Goal: Task Accomplishment & Management: Complete application form

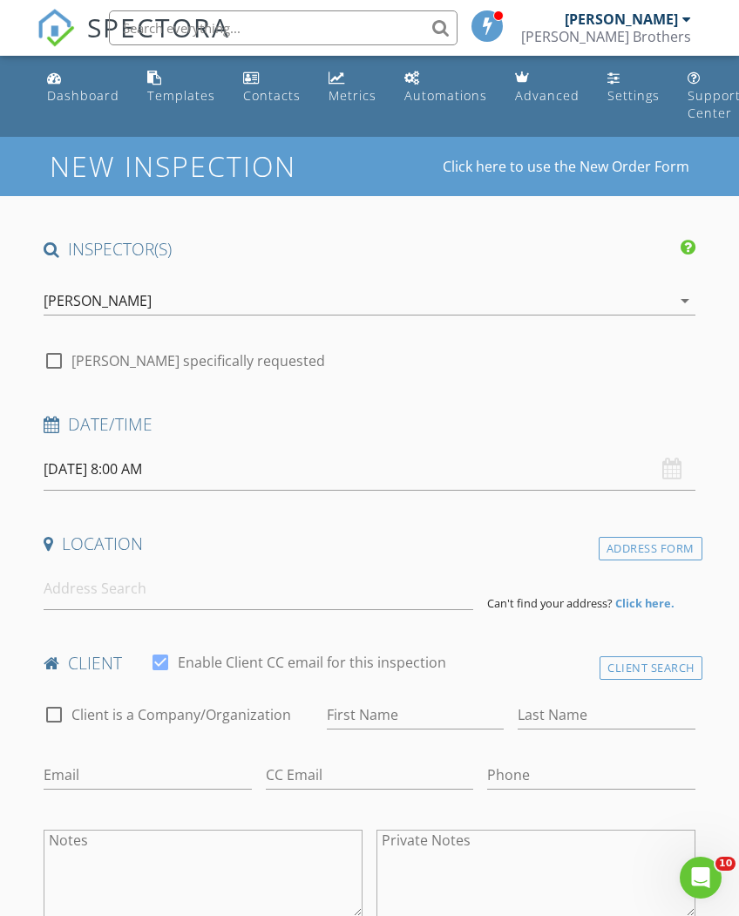
click at [470, 461] on input "08/29/2025 8:00 AM" at bounding box center [369, 469] width 651 height 43
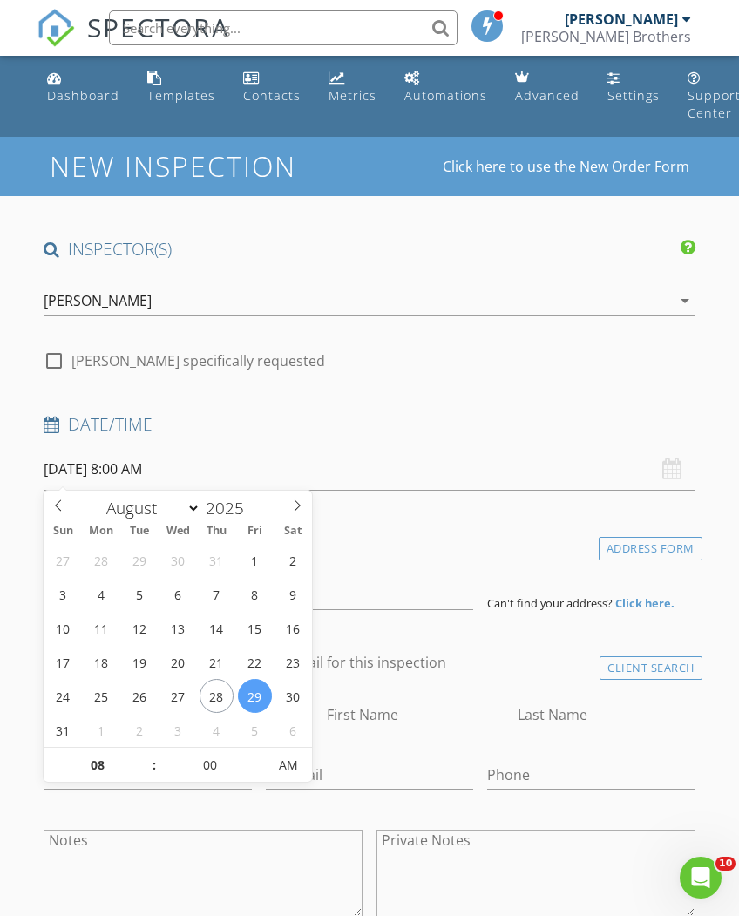
scroll to position [0, 2]
type input "08/28/2025 8:00 AM"
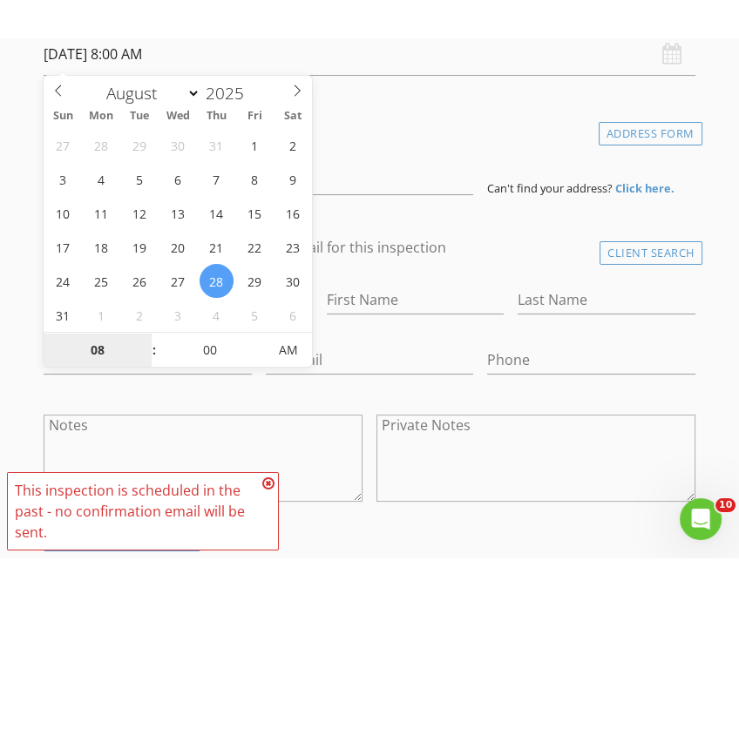
scroll to position [453, 0]
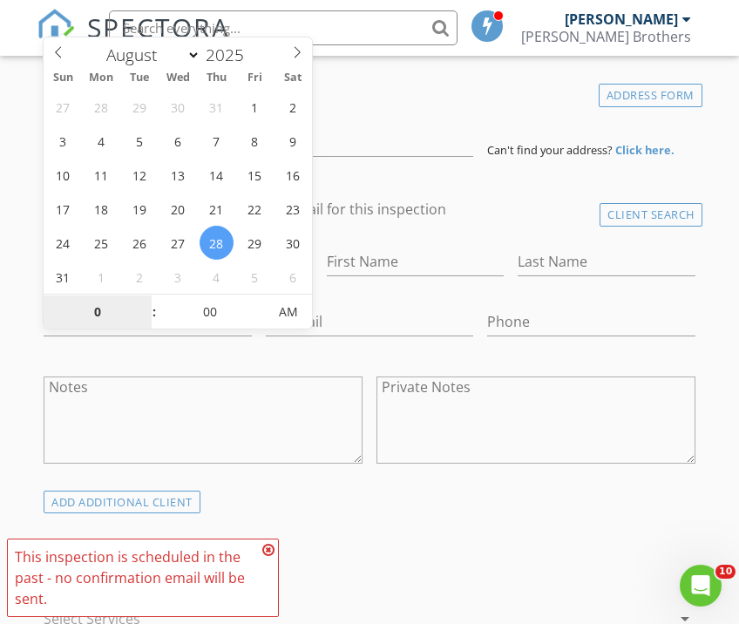
type input "01"
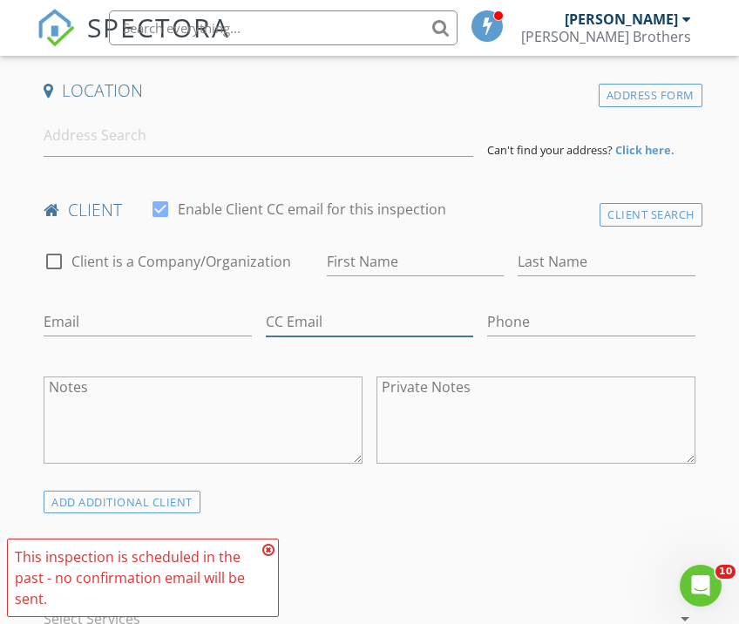
click at [267, 334] on input "CC Email" at bounding box center [369, 321] width 207 height 29
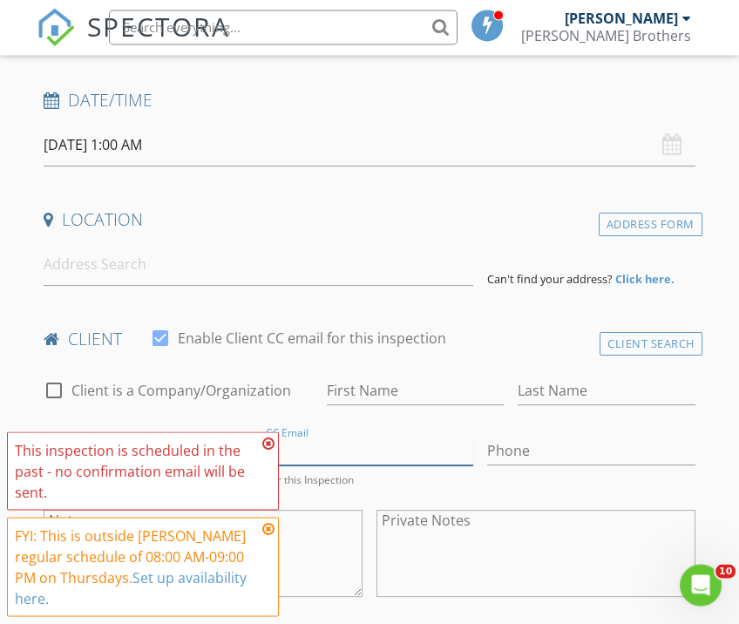
scroll to position [324, 0]
click at [356, 129] on input "08/28/2025 1:00 AM" at bounding box center [369, 145] width 651 height 43
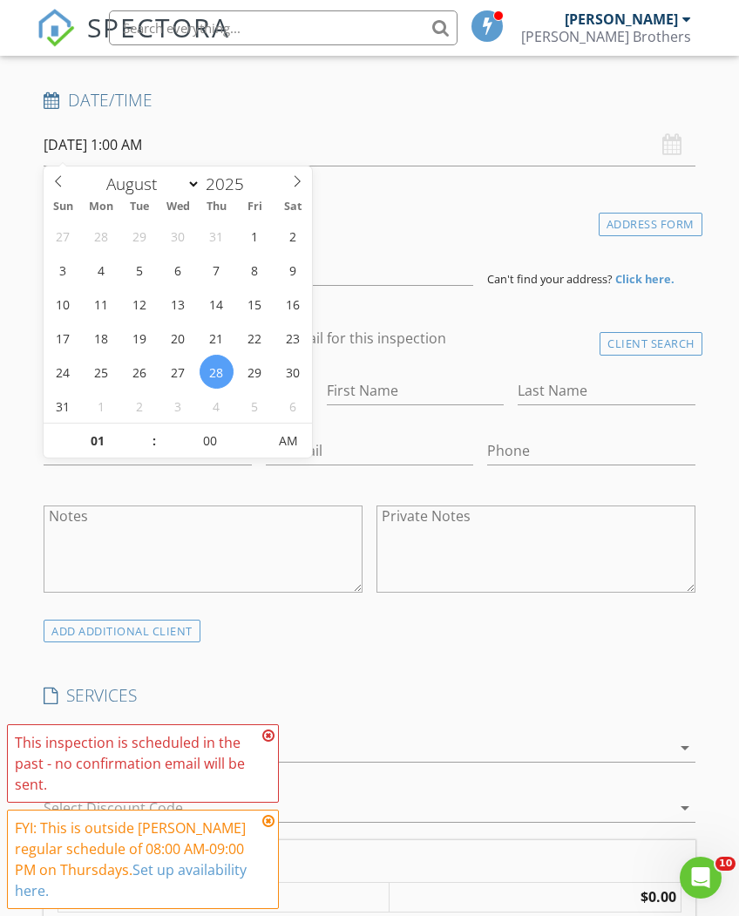
type input "[DATE] 1:00 PM"
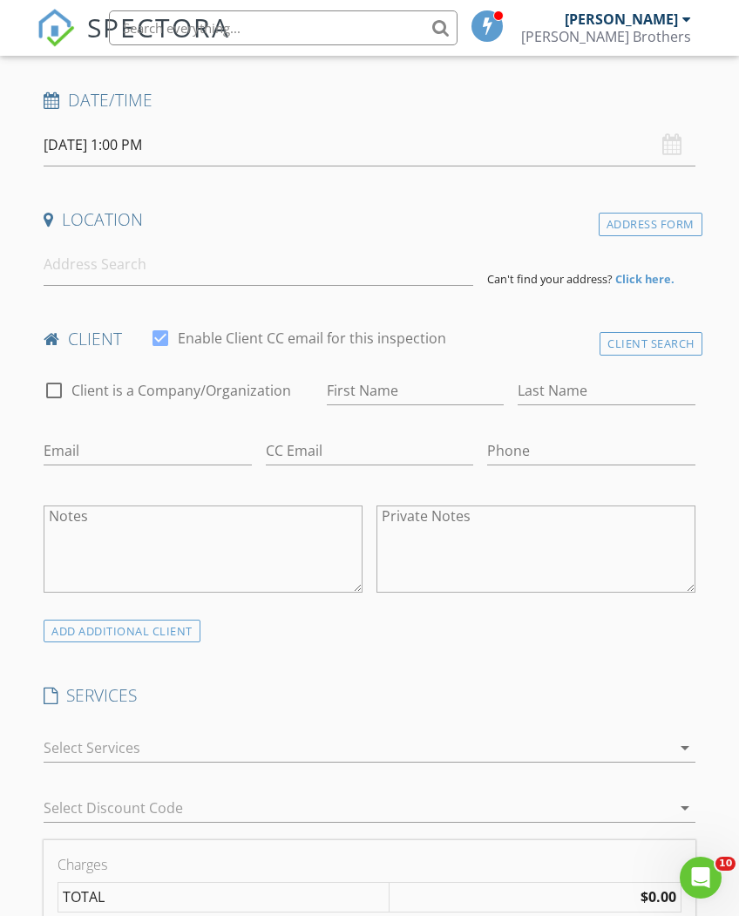
click at [313, 266] on input at bounding box center [258, 264] width 429 height 43
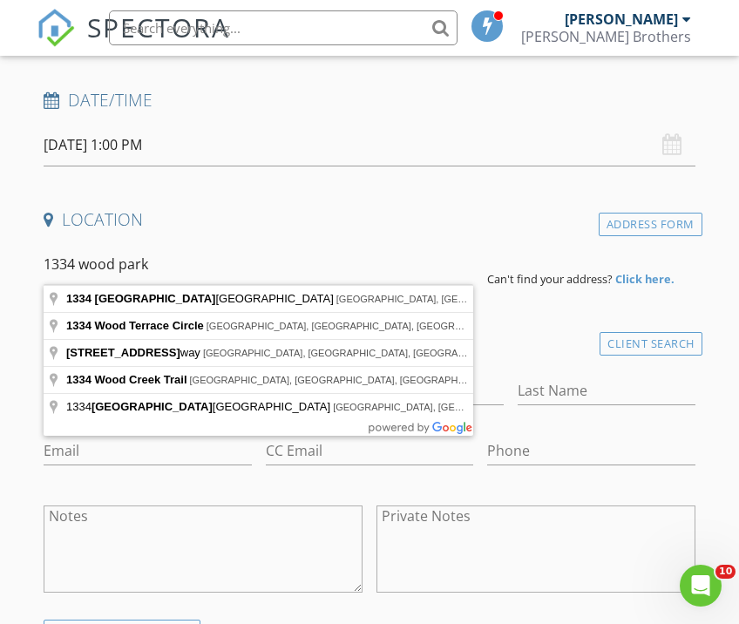
type input "1334 Wood Park Drive Northwest, Kennesaw, GA, USA"
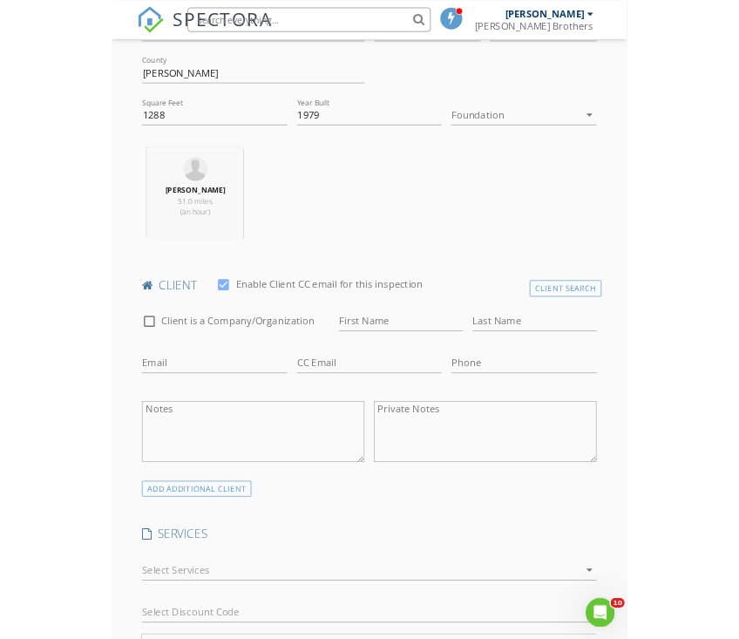
scroll to position [673, 0]
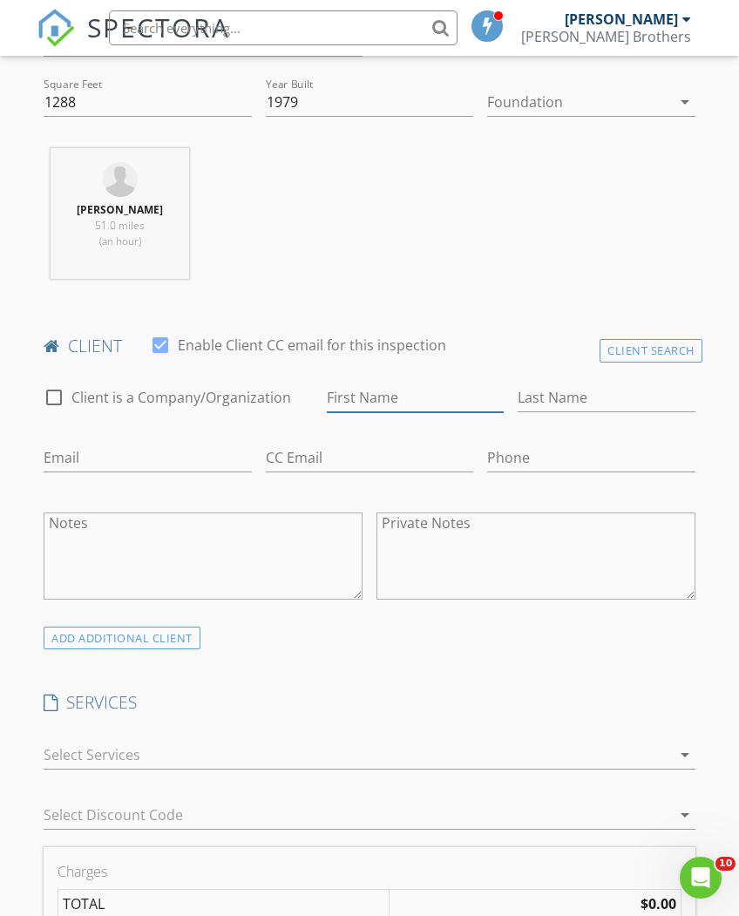
click at [436, 396] on input "First Name" at bounding box center [415, 397] width 177 height 29
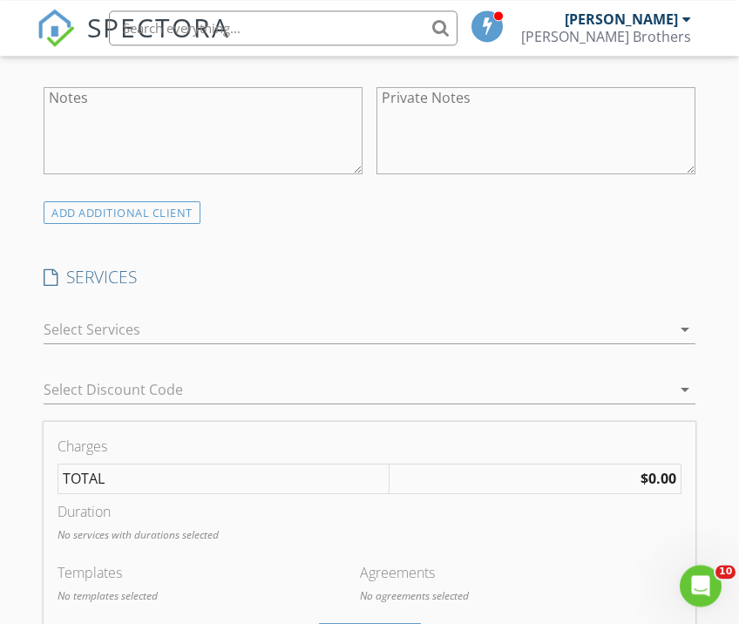
type input "[PERSON_NAME] brothers"
click at [232, 328] on div at bounding box center [357, 329] width 626 height 28
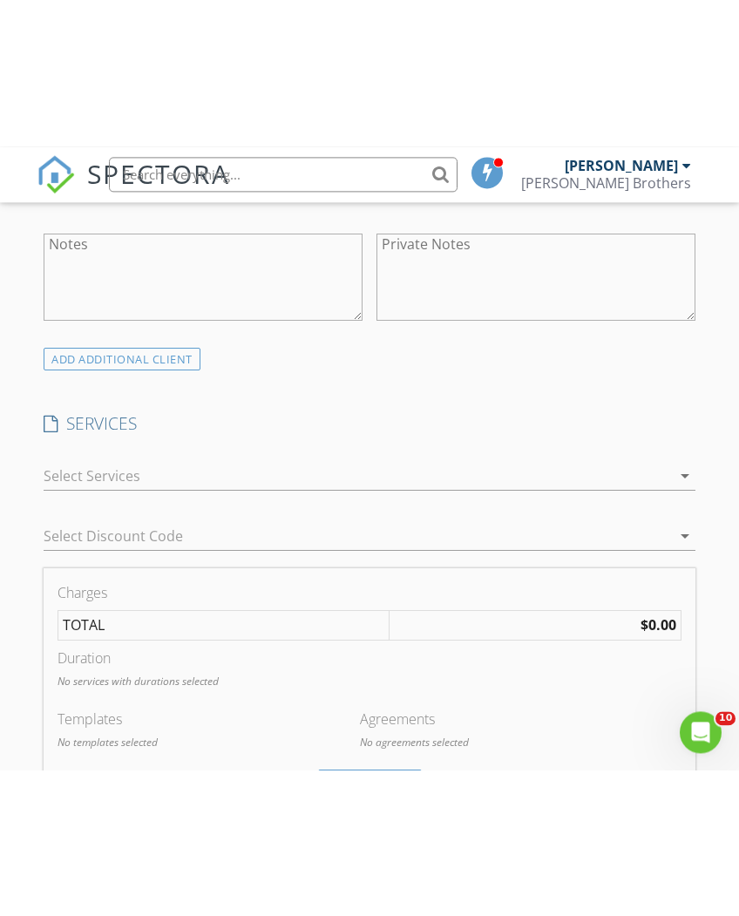
scroll to position [1098, 0]
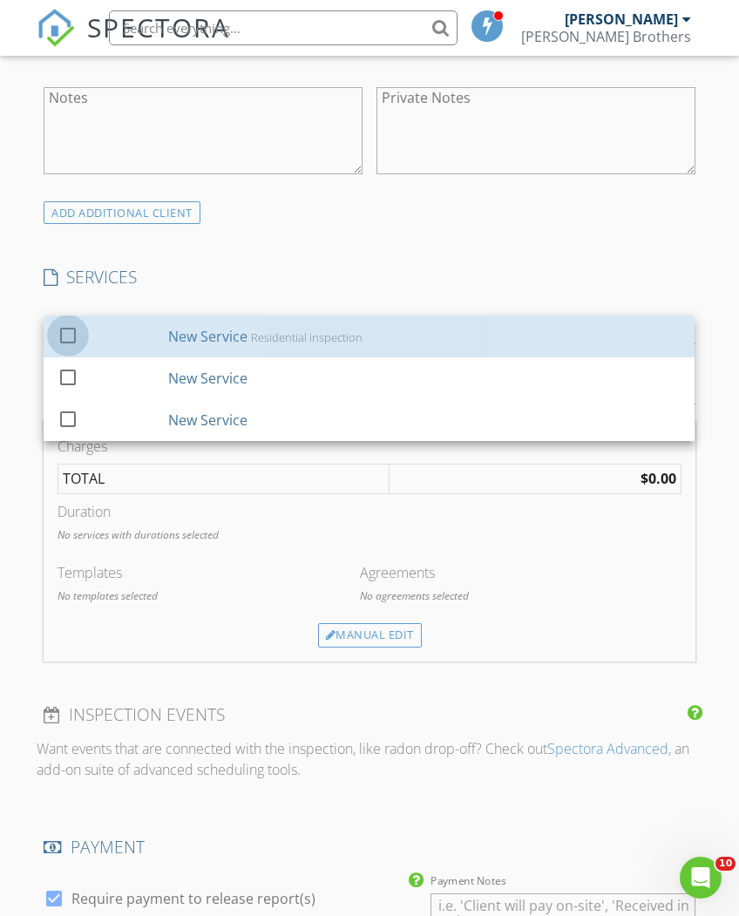
click at [76, 326] on div at bounding box center [68, 335] width 30 height 30
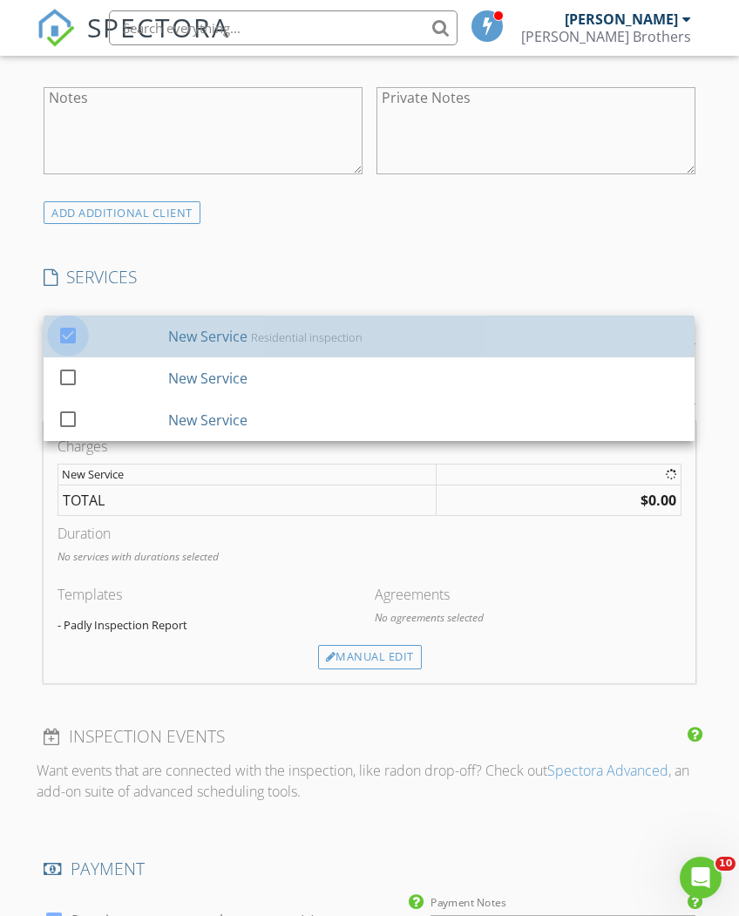
click at [336, 266] on h4 "SERVICES" at bounding box center [369, 277] width 651 height 23
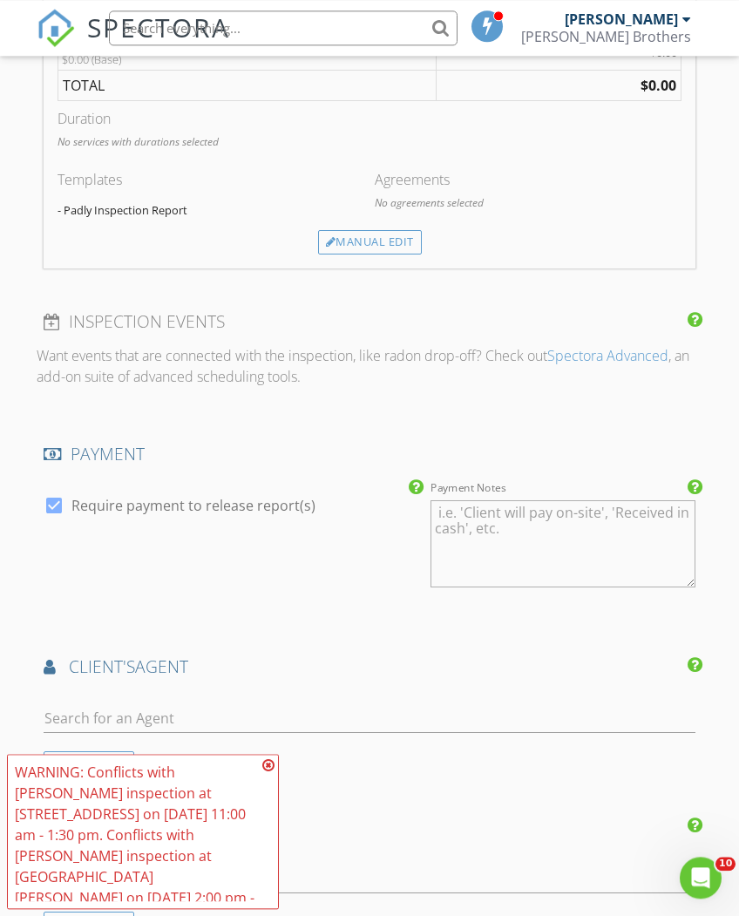
click at [72, 498] on label "Require payment to release report(s)" at bounding box center [193, 505] width 244 height 17
checkbox input "false"
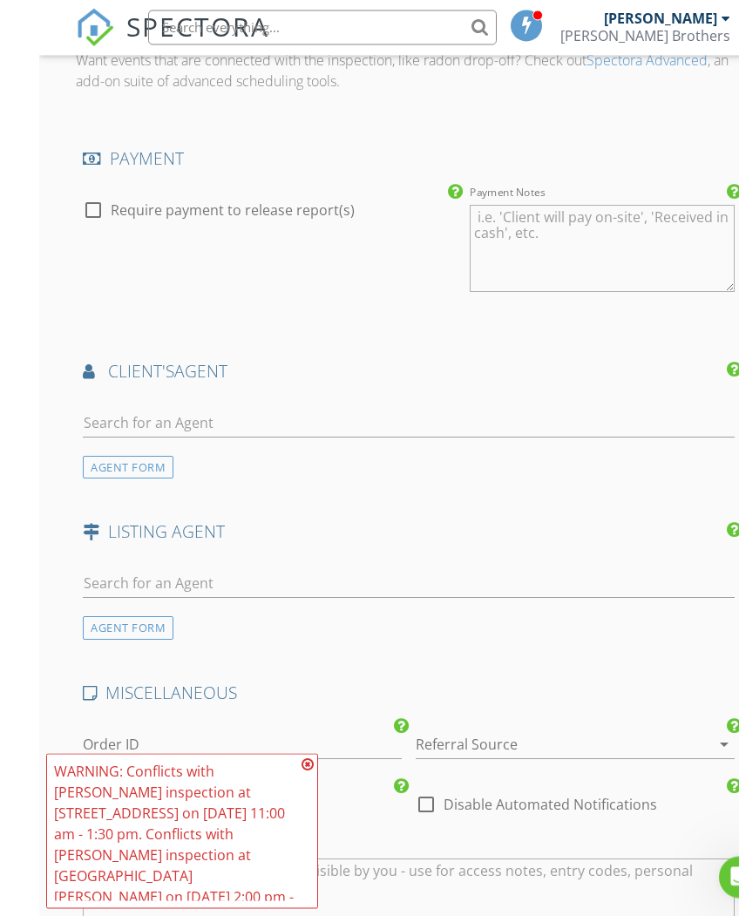
scroll to position [2185, 0]
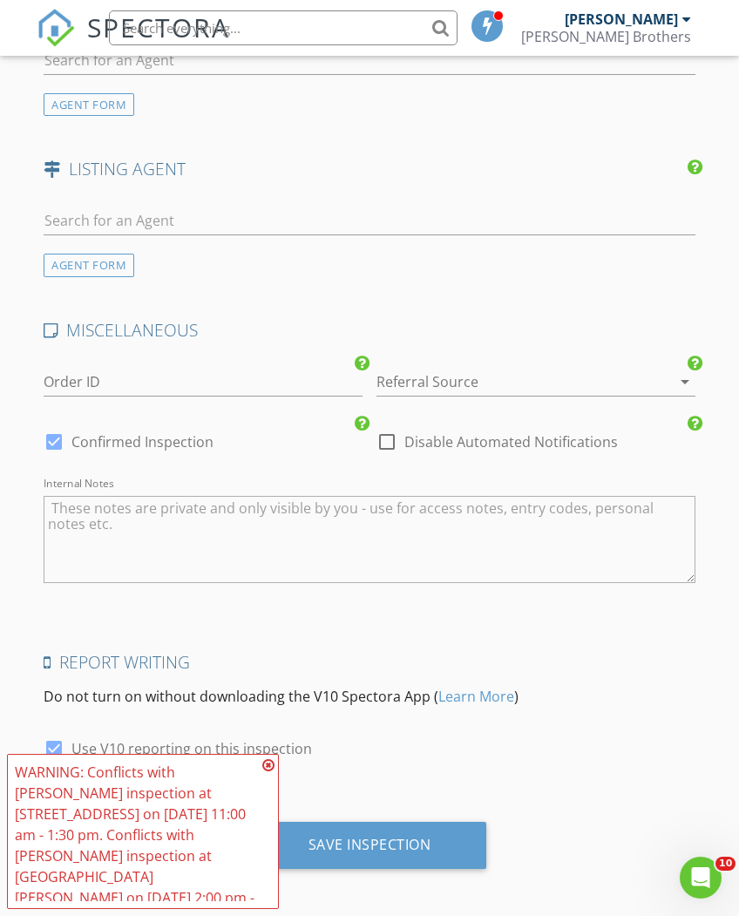
click at [395, 851] on div "Save Inspection" at bounding box center [370, 844] width 234 height 47
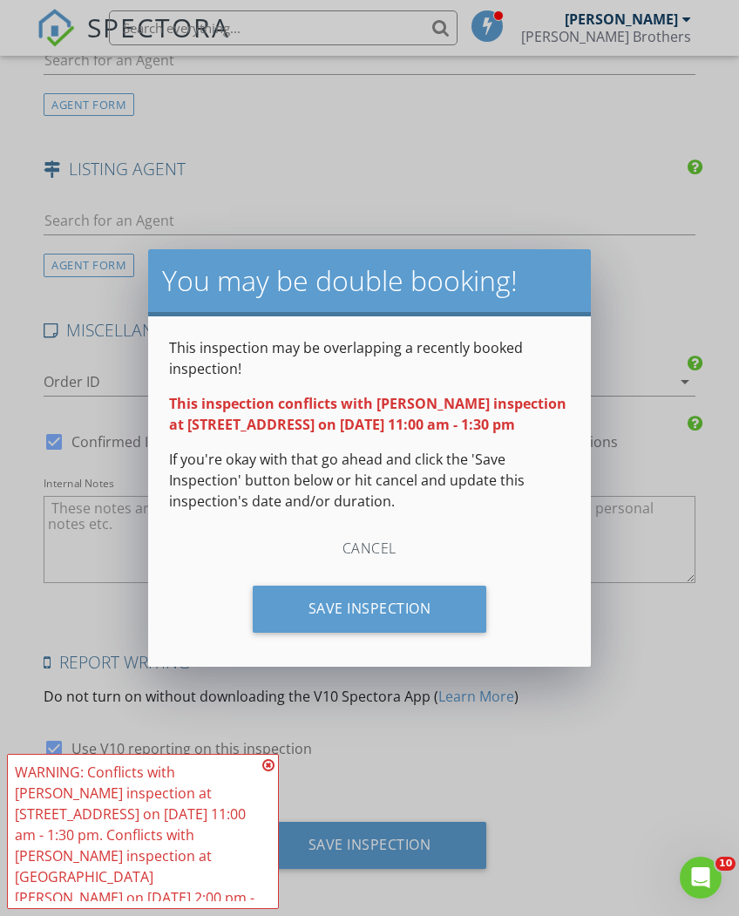
click at [422, 628] on div "Save Inspection" at bounding box center [370, 608] width 234 height 47
